Goal: Navigation & Orientation: Find specific page/section

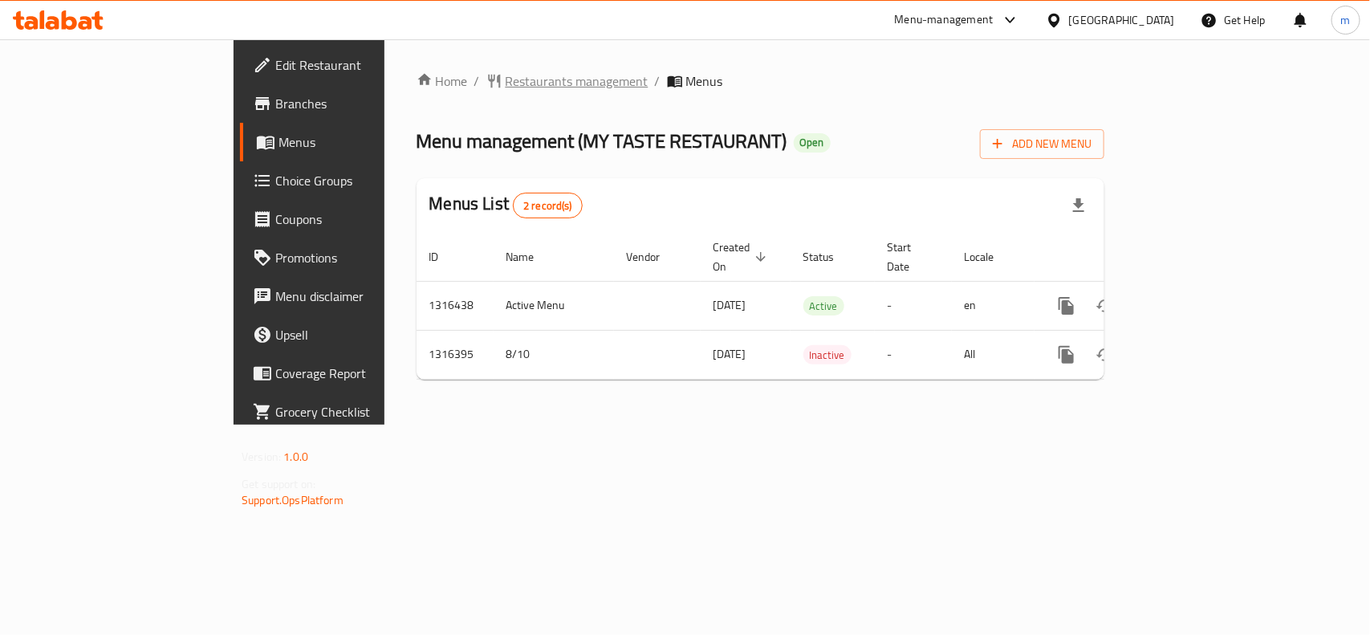
click at [506, 75] on span "Restaurants management" at bounding box center [577, 80] width 143 height 19
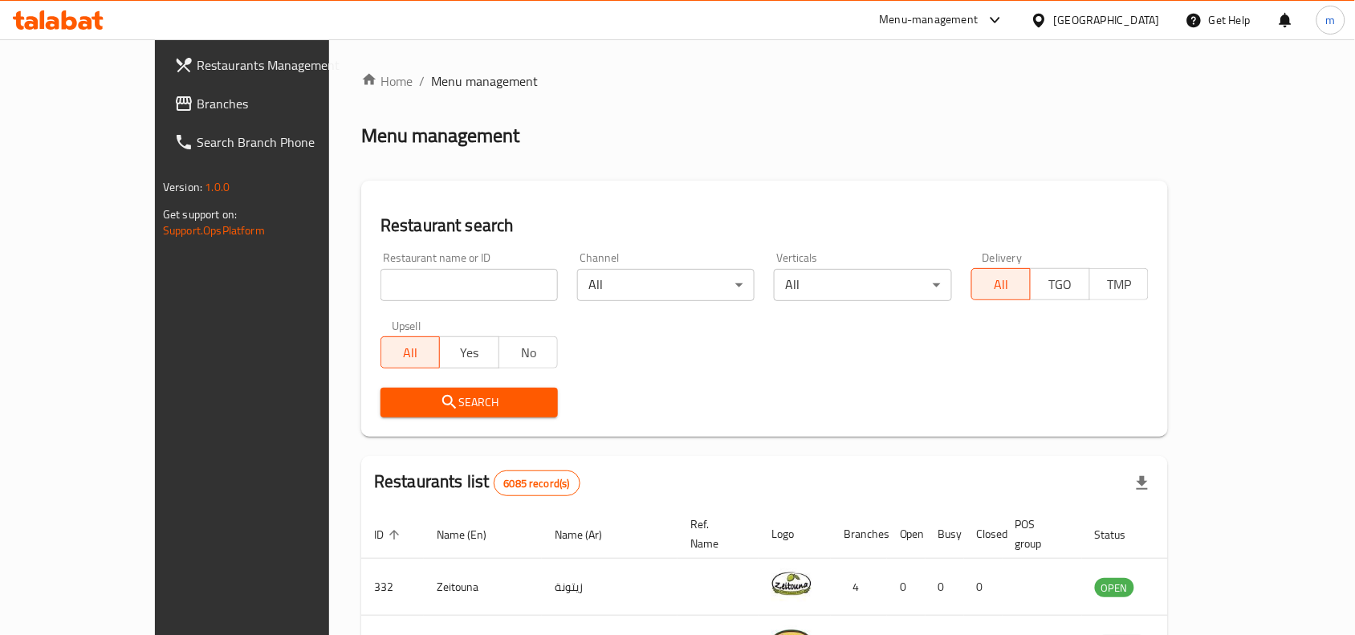
click at [197, 94] on span "Branches" at bounding box center [283, 103] width 172 height 19
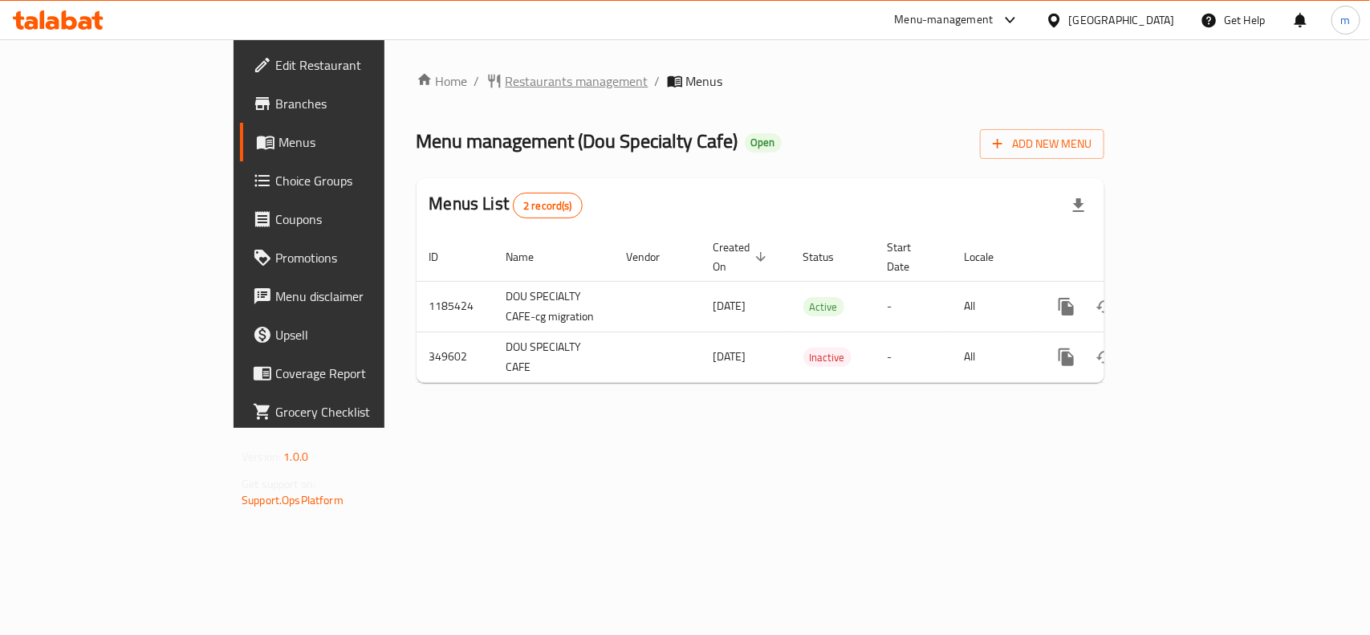
click at [506, 75] on span "Restaurants management" at bounding box center [577, 80] width 143 height 19
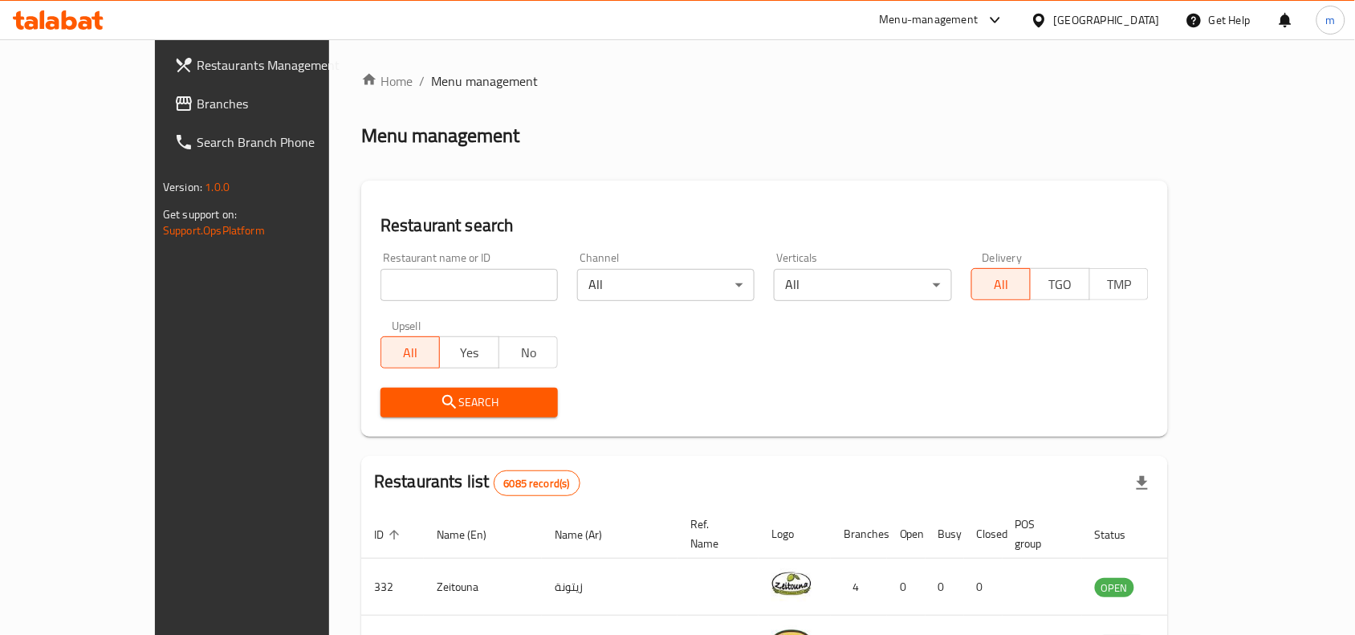
click at [197, 100] on span "Branches" at bounding box center [283, 103] width 172 height 19
